Goal: Task Accomplishment & Management: Manage account settings

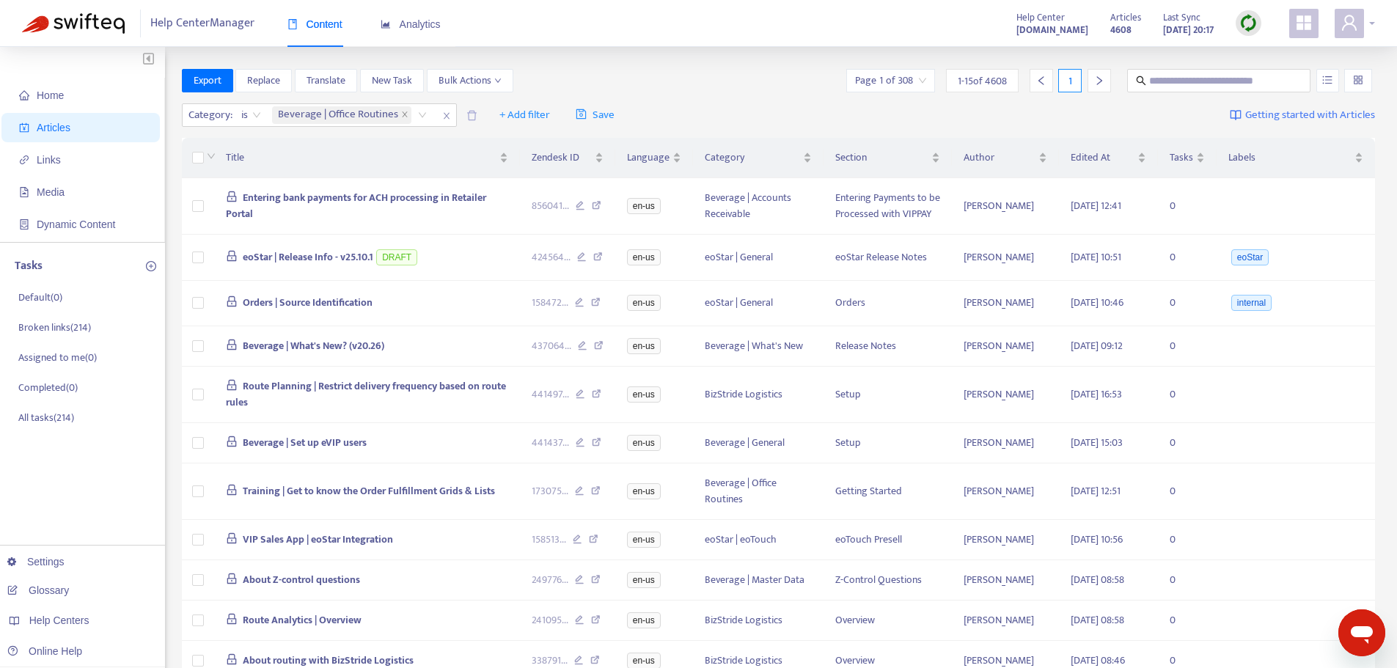
click at [1345, 32] on icon "user" at bounding box center [1349, 23] width 18 height 18
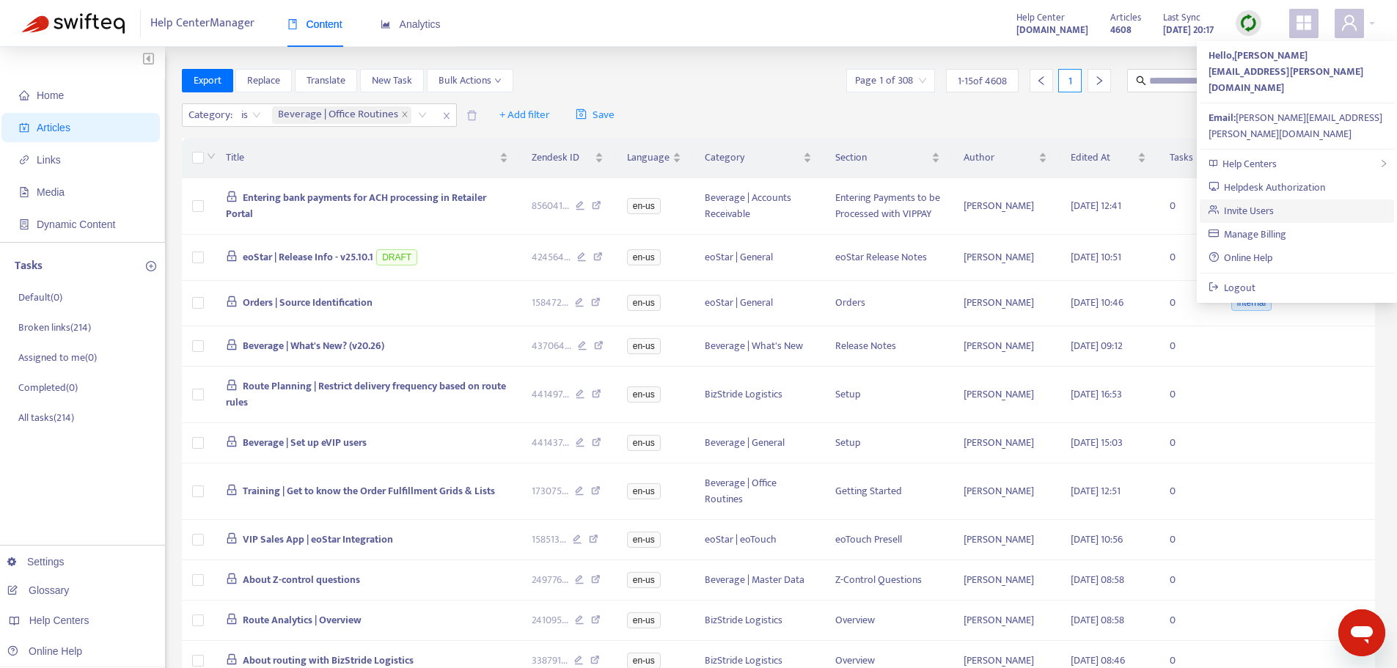
click at [1274, 202] on link "Invite Users" at bounding box center [1241, 210] width 66 height 17
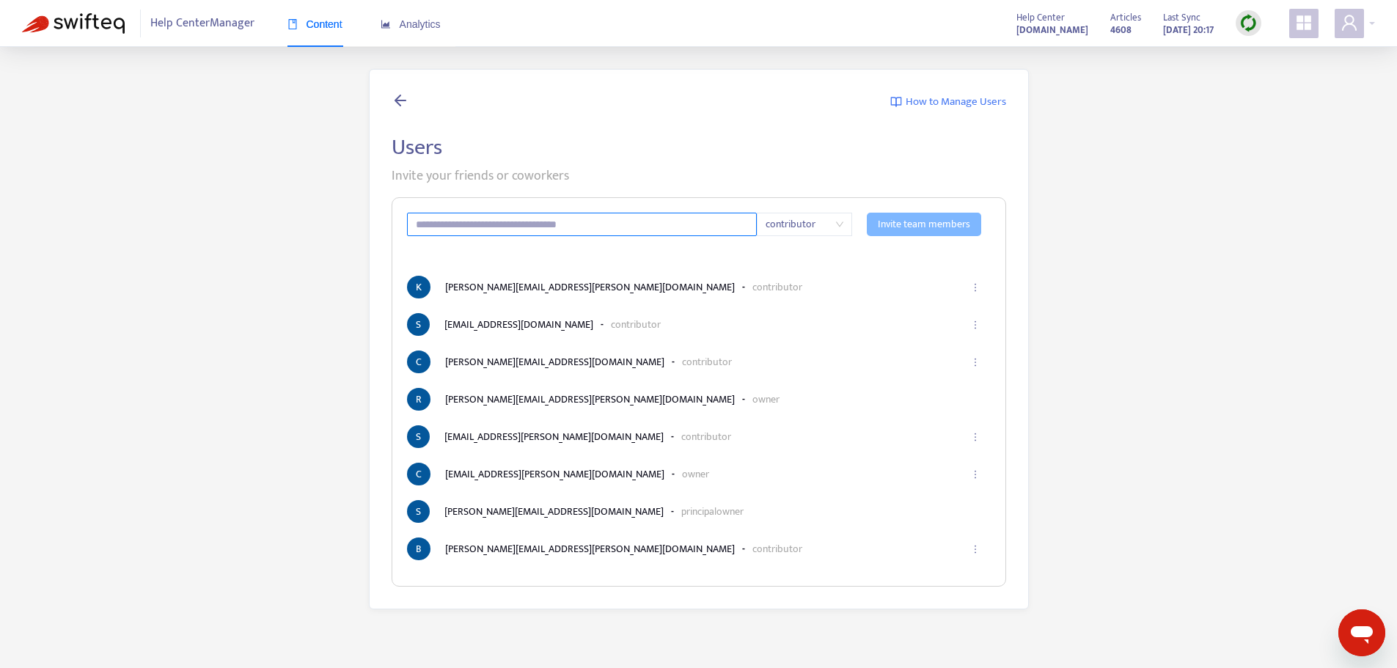
click at [503, 220] on input "text" at bounding box center [582, 224] width 351 height 23
click at [821, 235] on span "contributor" at bounding box center [805, 224] width 78 height 22
type input "**********"
click at [878, 181] on p "Invite your friends or coworkers" at bounding box center [699, 176] width 615 height 20
click at [898, 222] on span "Invite team members" at bounding box center [924, 224] width 92 height 16
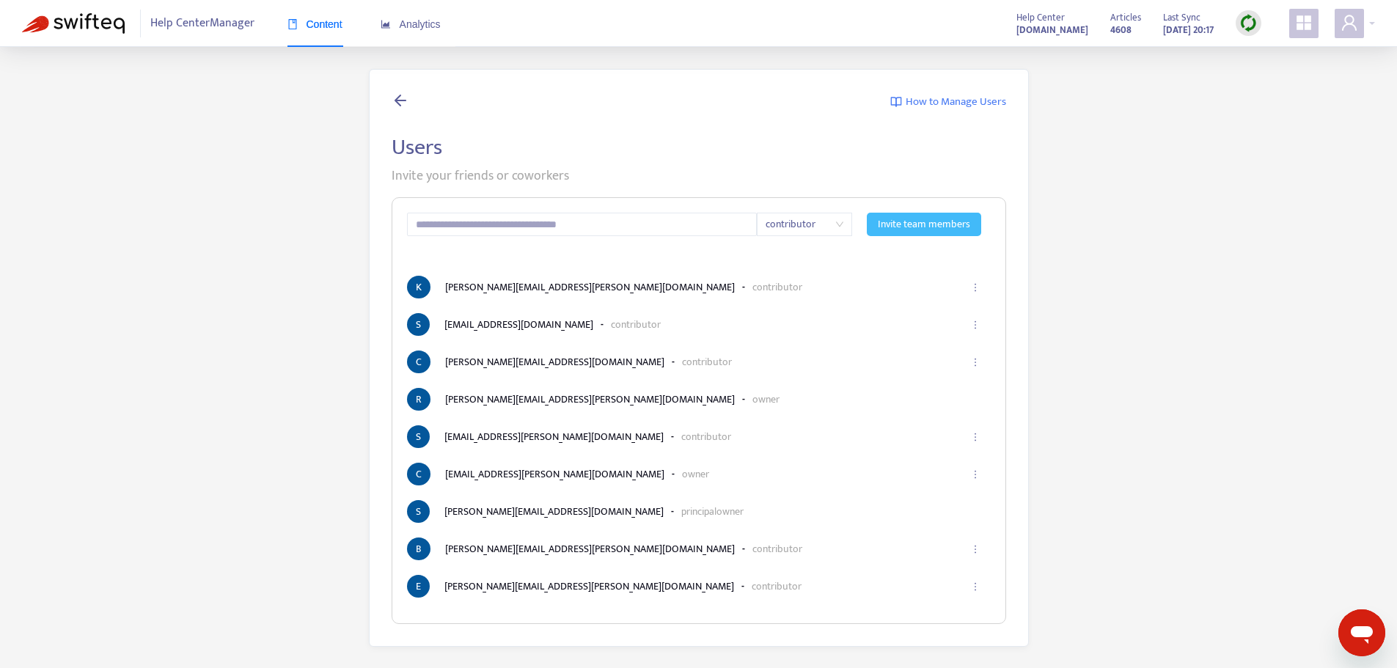
click at [307, 30] on span "Content" at bounding box center [314, 24] width 55 height 12
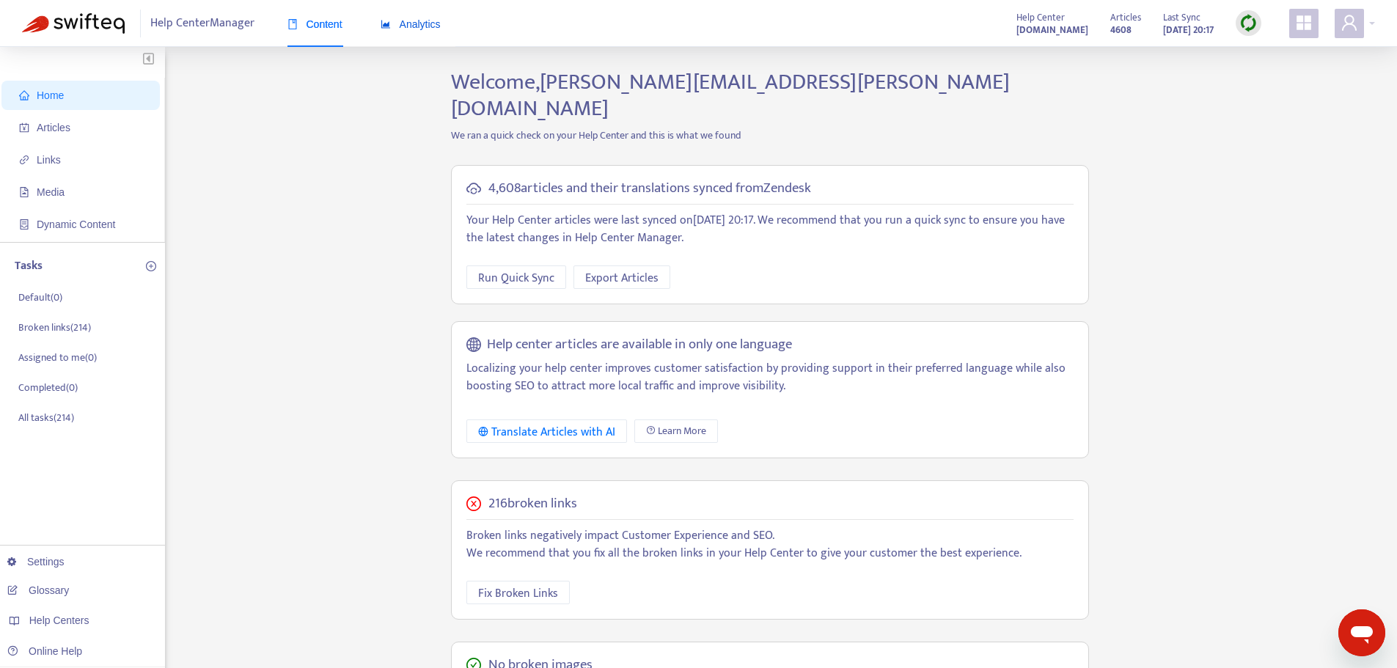
click at [400, 32] on div "Analytics" at bounding box center [411, 24] width 60 height 16
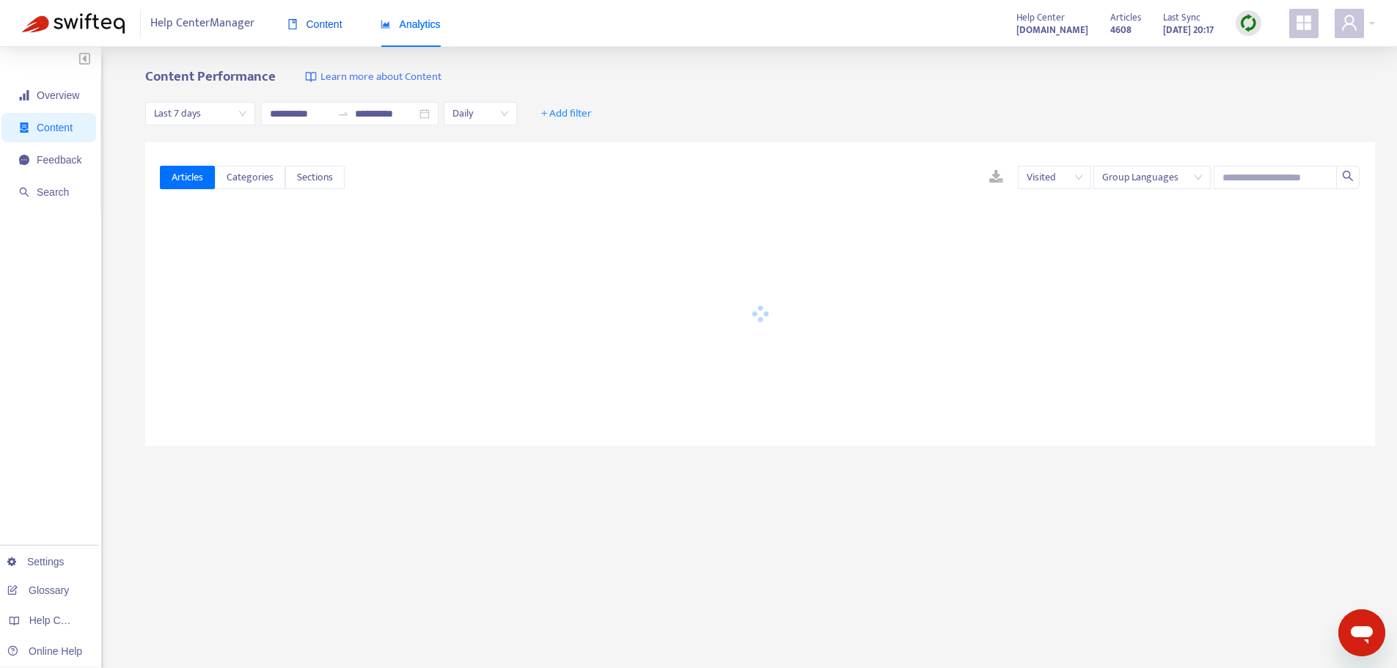
click at [324, 27] on span "Content" at bounding box center [314, 24] width 55 height 12
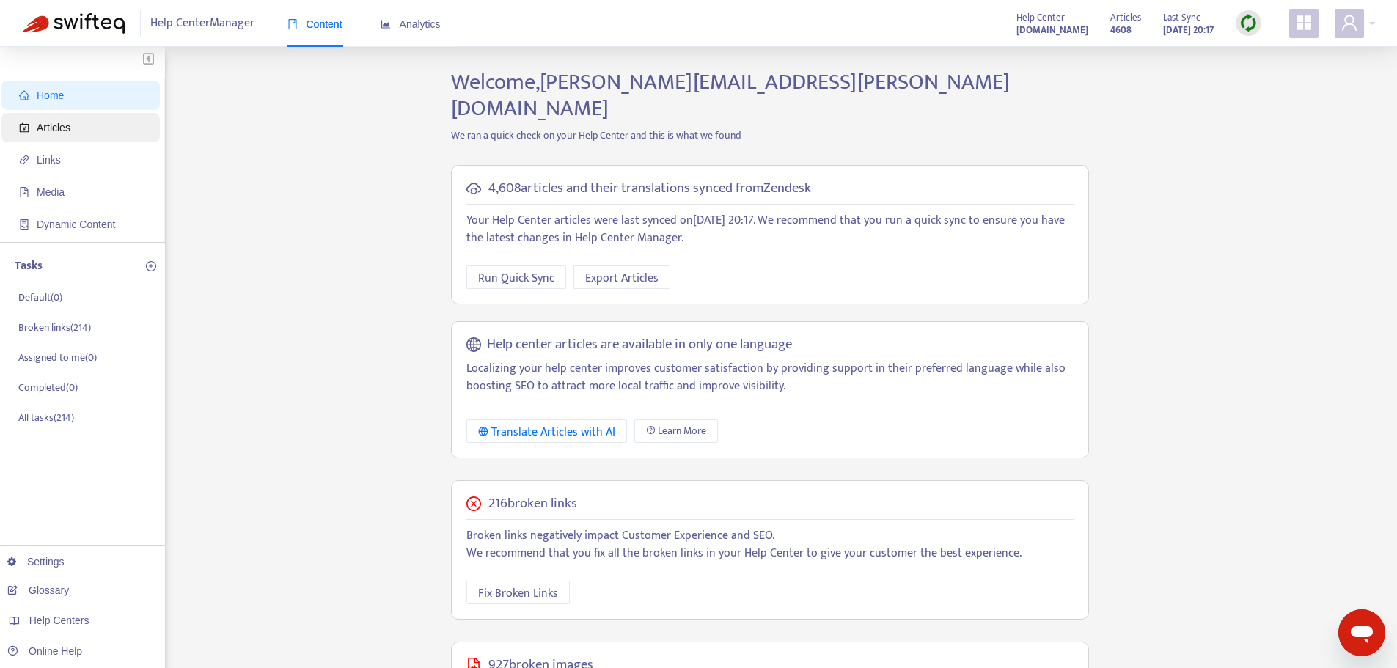
click at [58, 133] on span "Articles" at bounding box center [54, 128] width 34 height 12
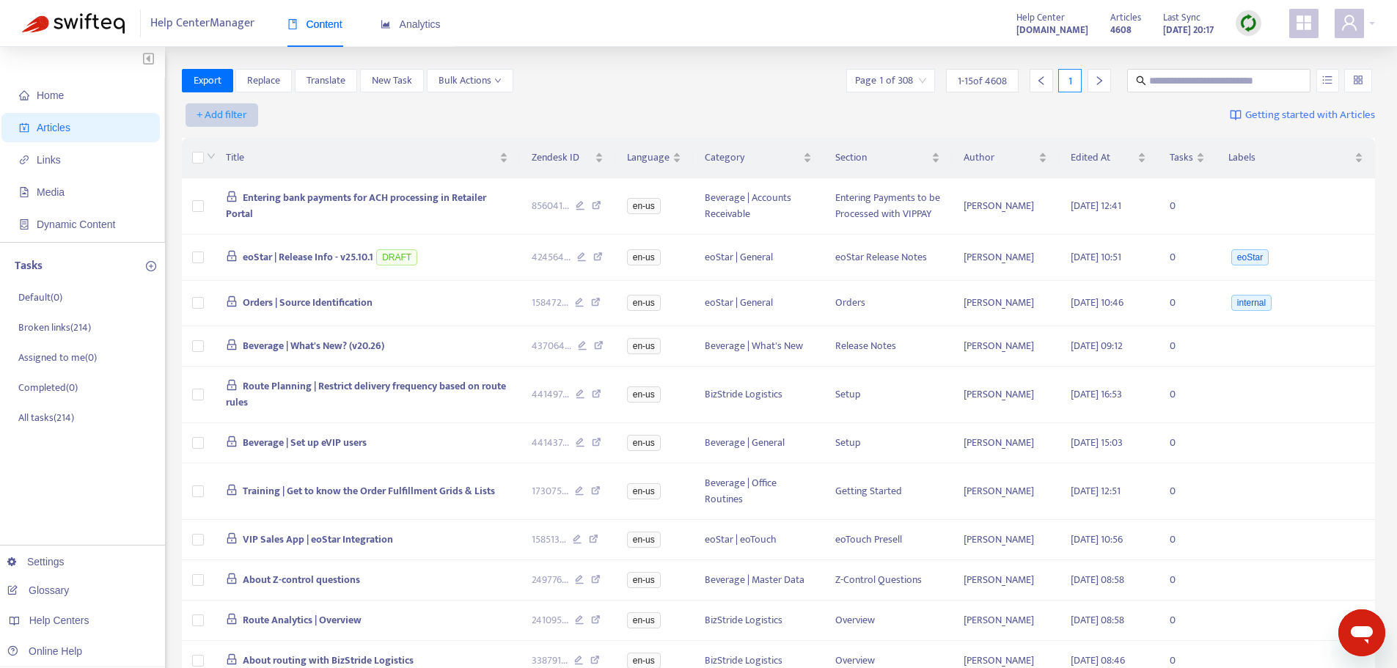
click at [230, 115] on span "+ Add filter" at bounding box center [222, 115] width 51 height 18
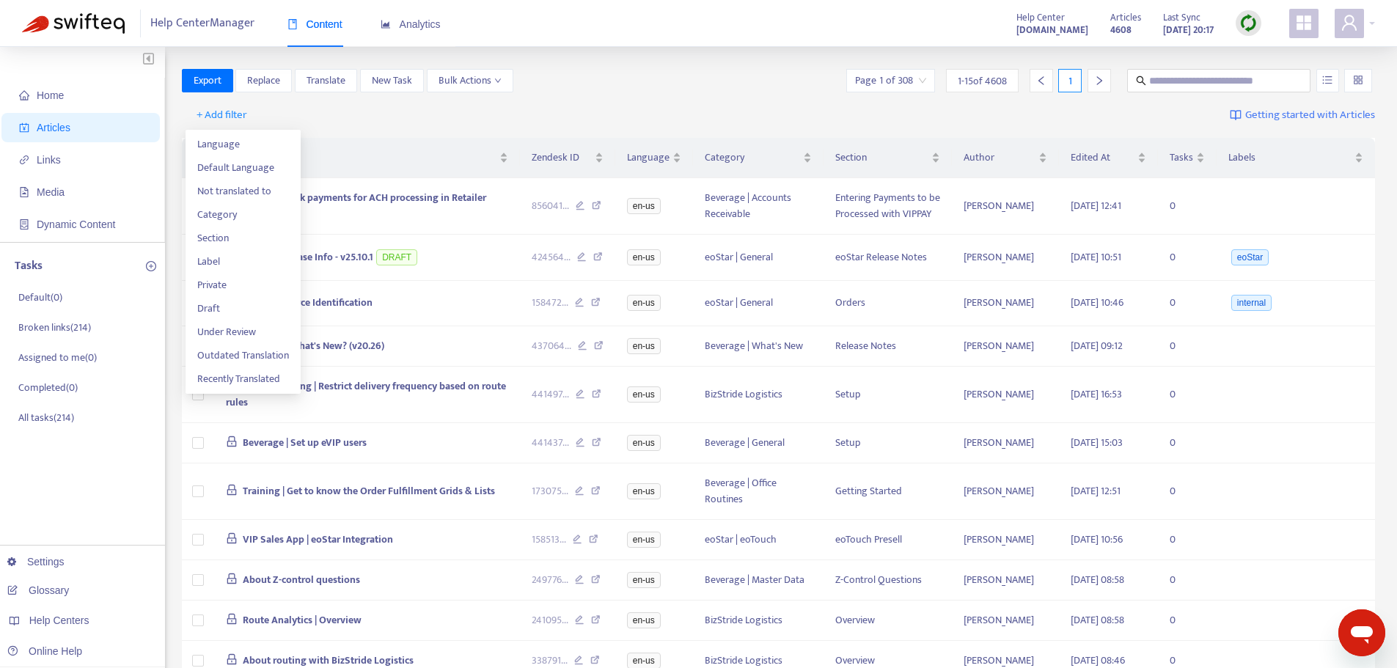
click at [502, 105] on div "+ Add filter Getting started with Articles" at bounding box center [779, 115] width 1194 height 34
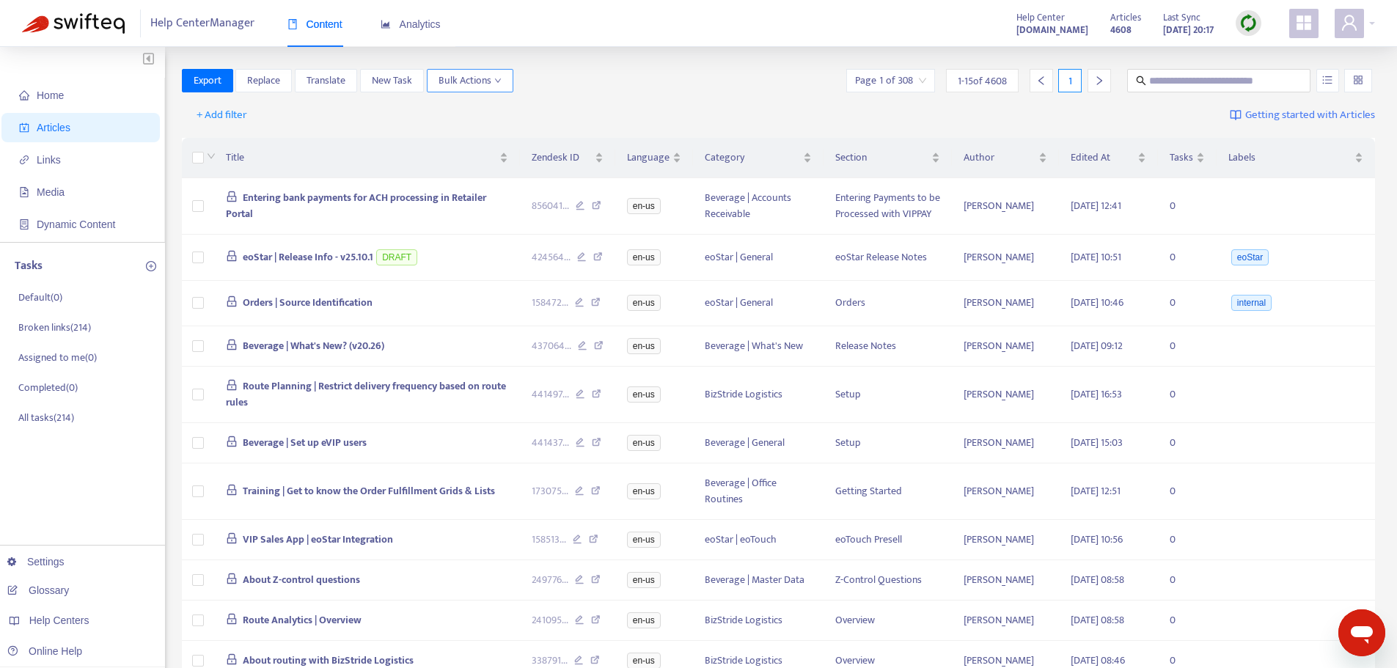
click at [502, 81] on icon "down" at bounding box center [497, 80] width 7 height 7
click at [575, 81] on div "Export Replace Translate New Task Bulk Actions Page 1 of 308 1 - 15 of 4608 1" at bounding box center [779, 80] width 1194 height 23
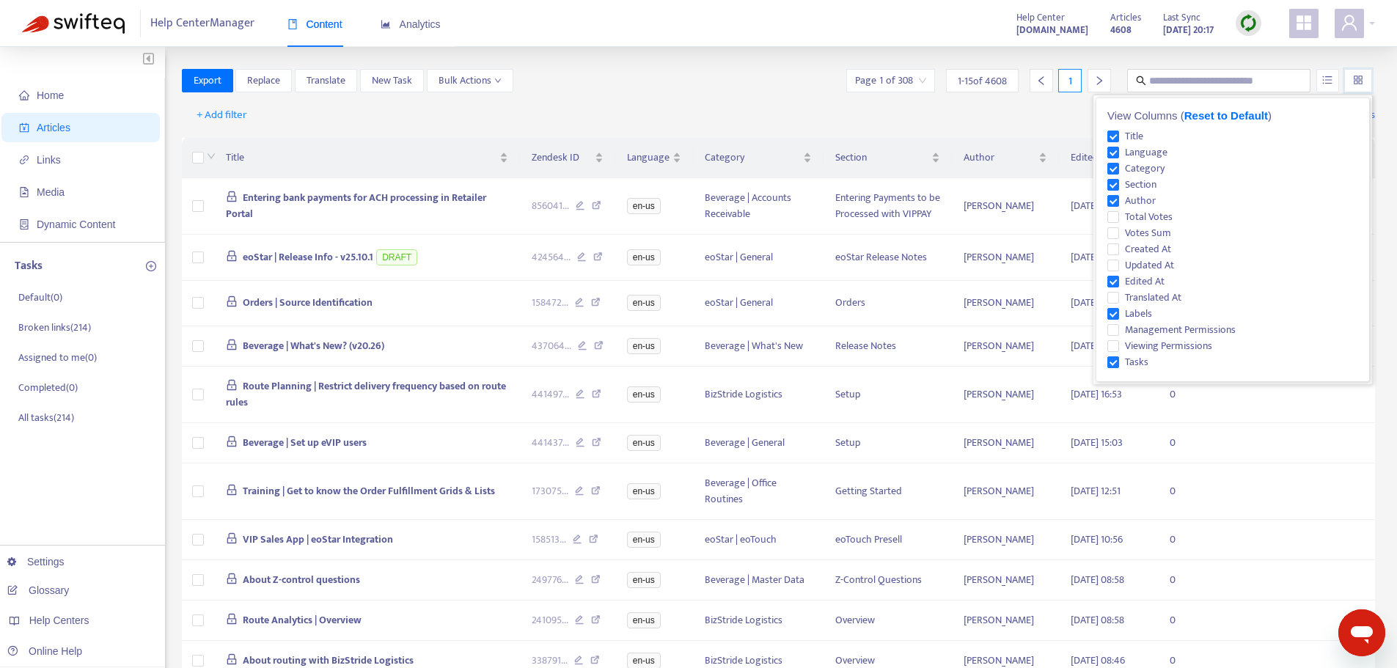
click at [1355, 86] on input "search" at bounding box center [1358, 81] width 10 height 22
click at [1145, 329] on span "Management Permissions" at bounding box center [1180, 330] width 122 height 16
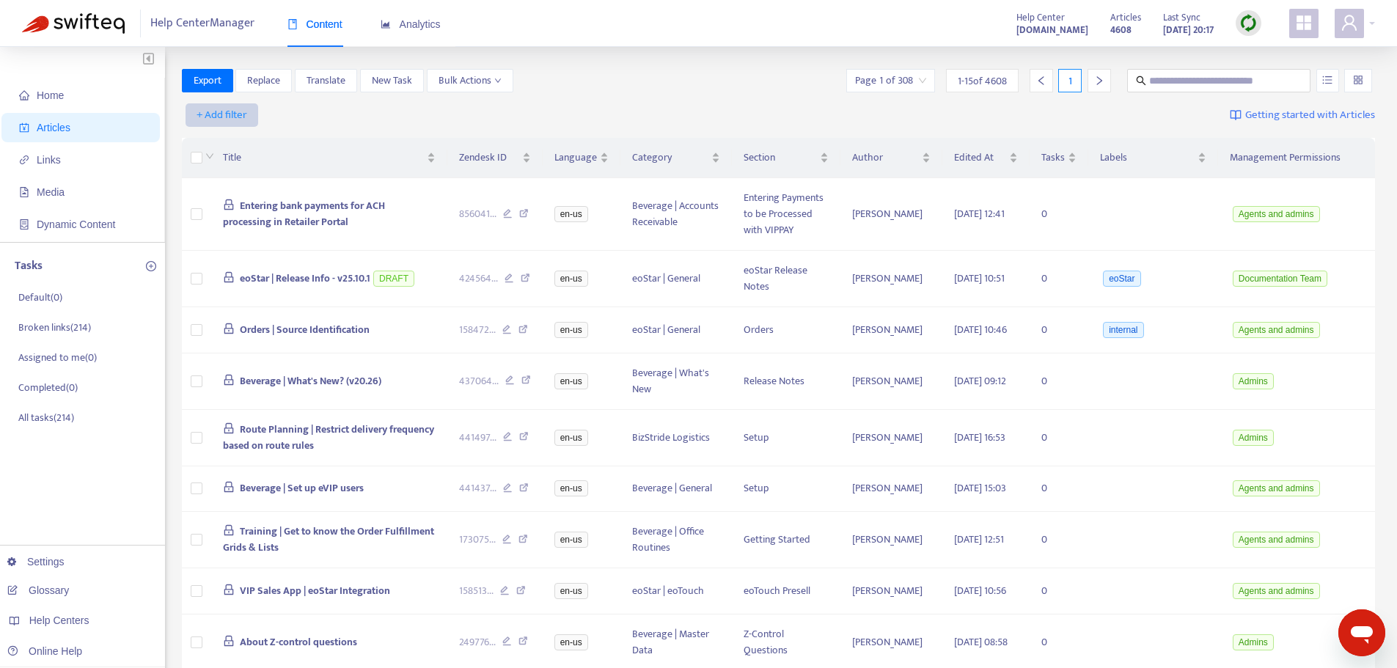
click at [246, 117] on span "+ Add filter" at bounding box center [222, 115] width 51 height 18
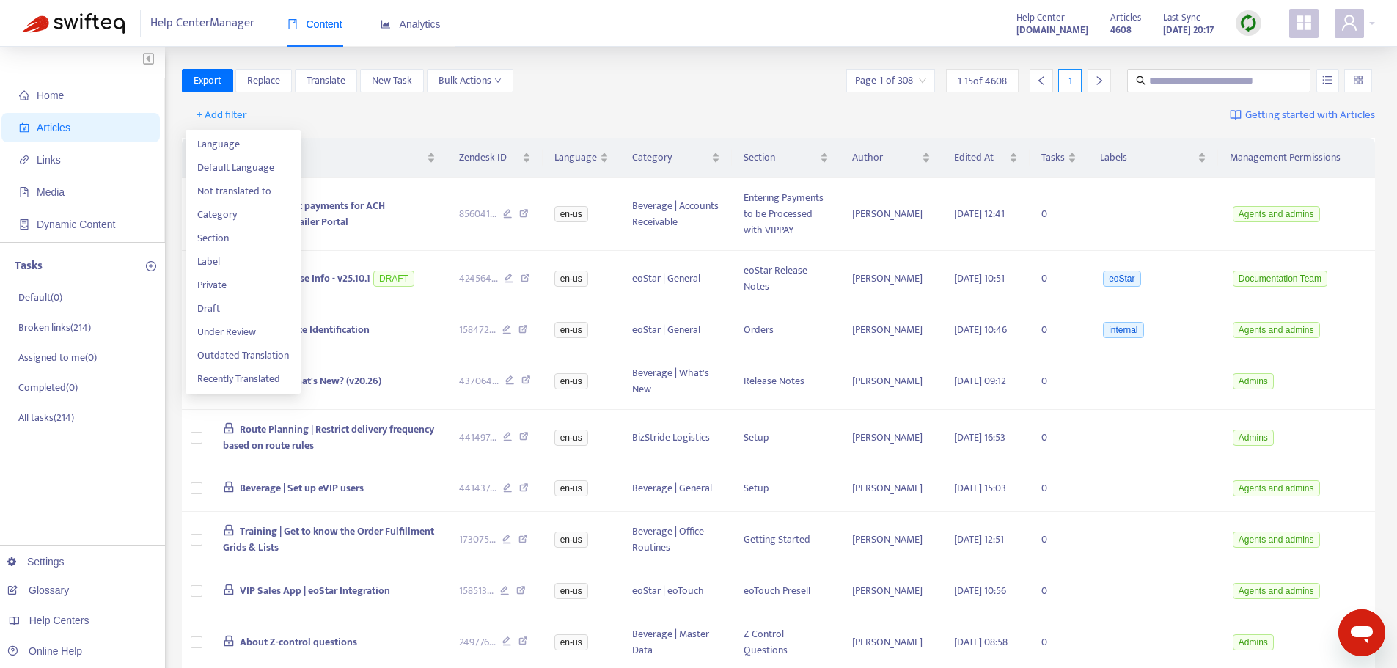
click at [594, 76] on div "Export Replace Translate New Task Bulk Actions Page 1 of 308 1 - 15 of 4608 1" at bounding box center [779, 80] width 1194 height 23
click at [1339, 158] on th "Management Permissions" at bounding box center [1296, 158] width 157 height 40
